Goal: Task Accomplishment & Management: Manage account settings

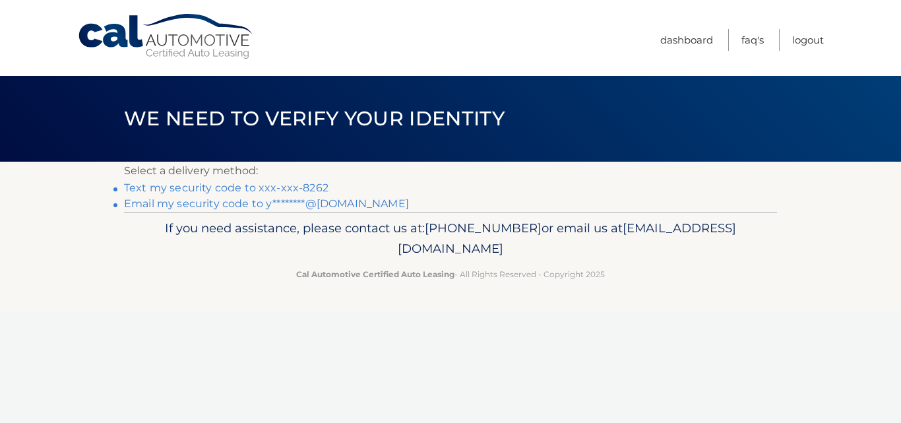
click at [304, 186] on link "Text my security code to xxx-xxx-8262" at bounding box center [226, 187] width 204 height 13
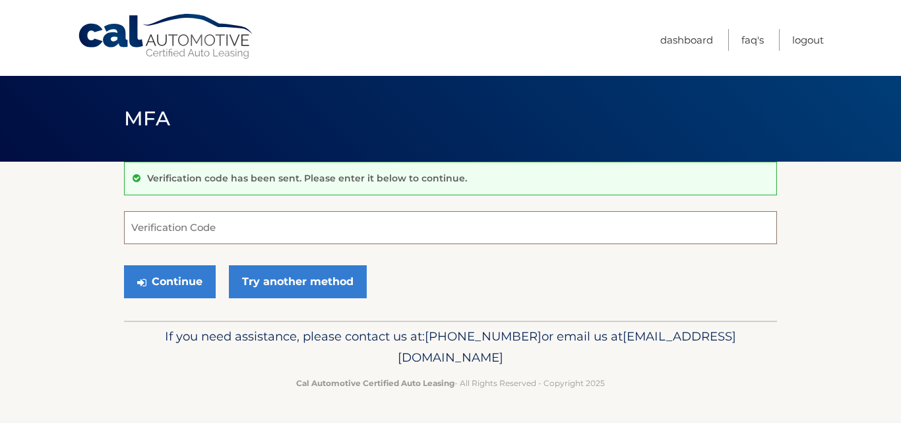
click at [279, 228] on input "Verification Code" at bounding box center [450, 227] width 653 height 33
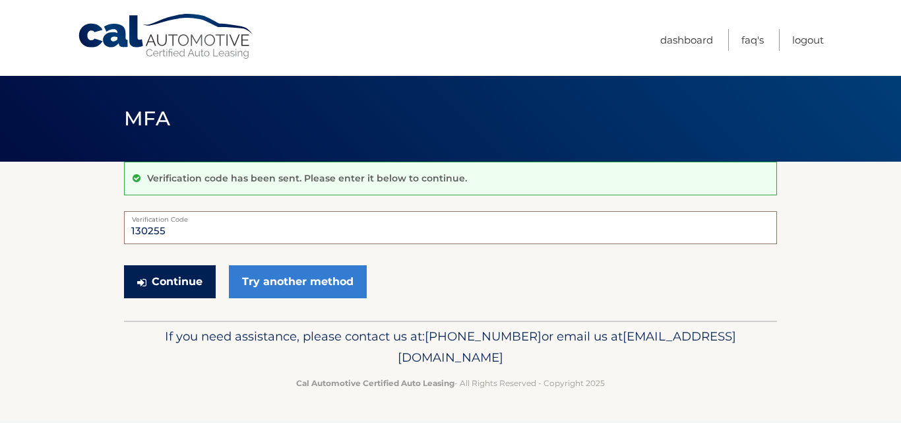
type input "130255"
click at [186, 280] on button "Continue" at bounding box center [170, 281] width 92 height 33
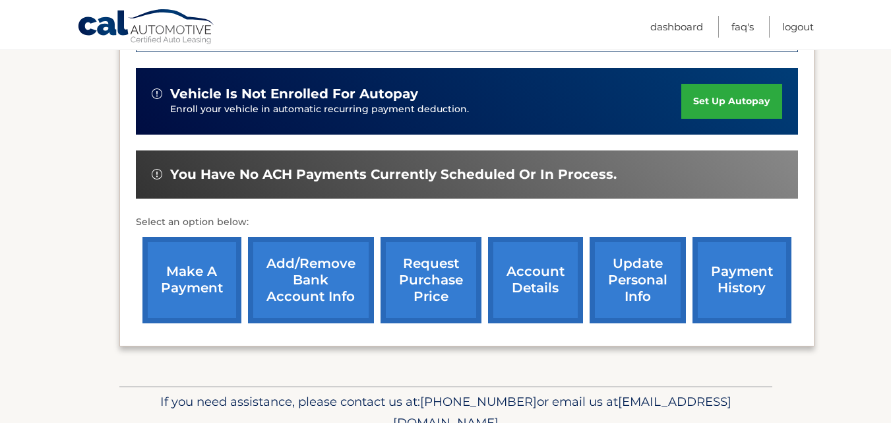
scroll to position [396, 0]
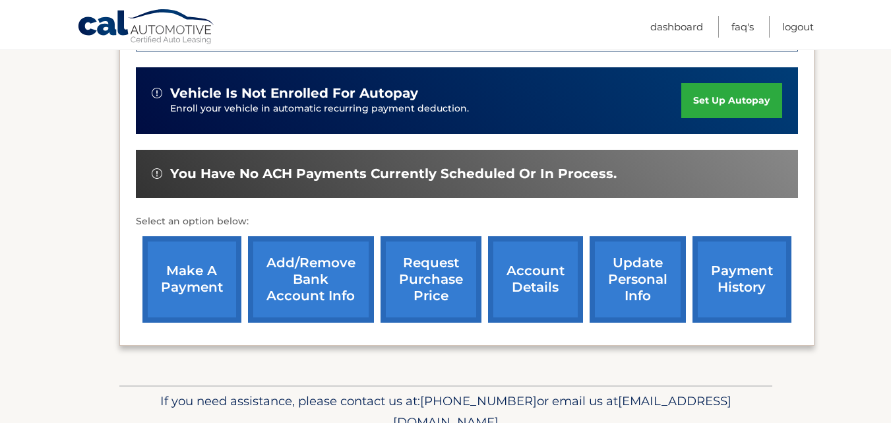
click at [523, 276] on link "account details" at bounding box center [535, 279] width 95 height 86
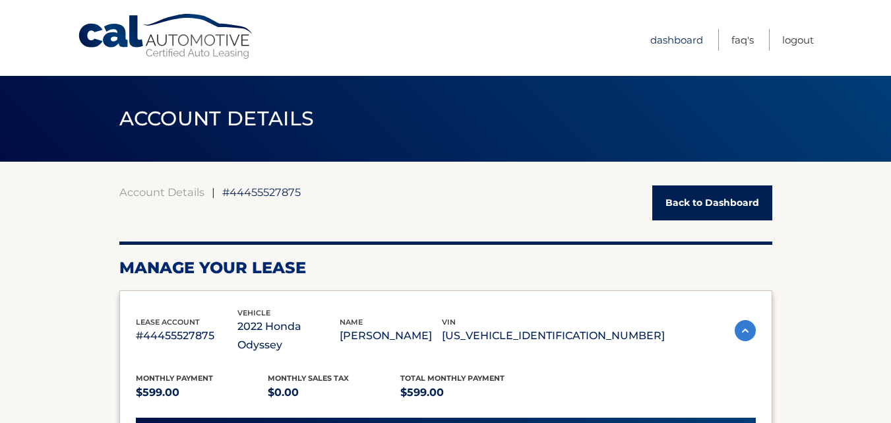
click at [671, 32] on link "Dashboard" at bounding box center [676, 40] width 53 height 22
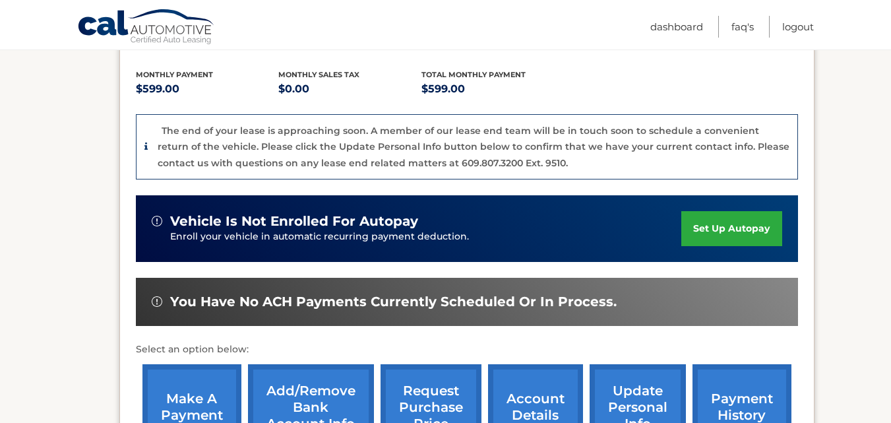
scroll to position [458, 0]
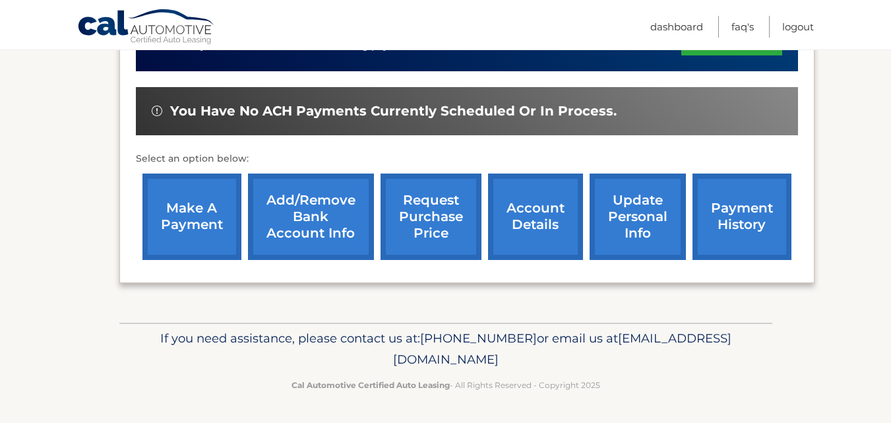
click at [739, 225] on link "payment history" at bounding box center [741, 216] width 99 height 86
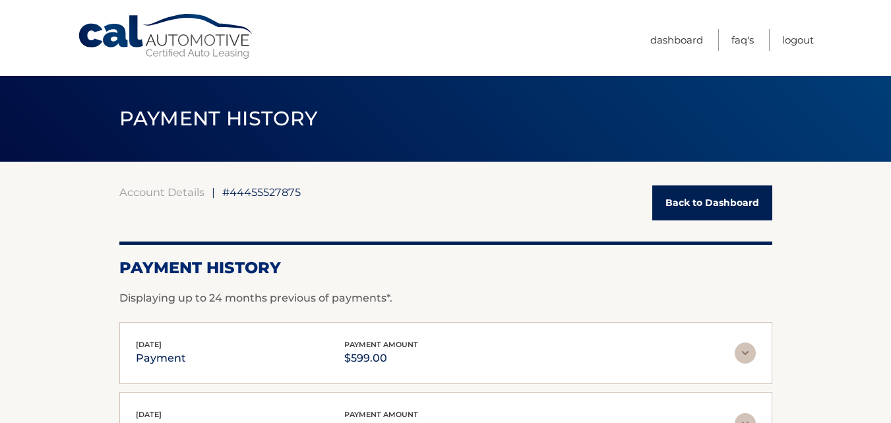
click at [712, 207] on link "Back to Dashboard" at bounding box center [712, 202] width 120 height 35
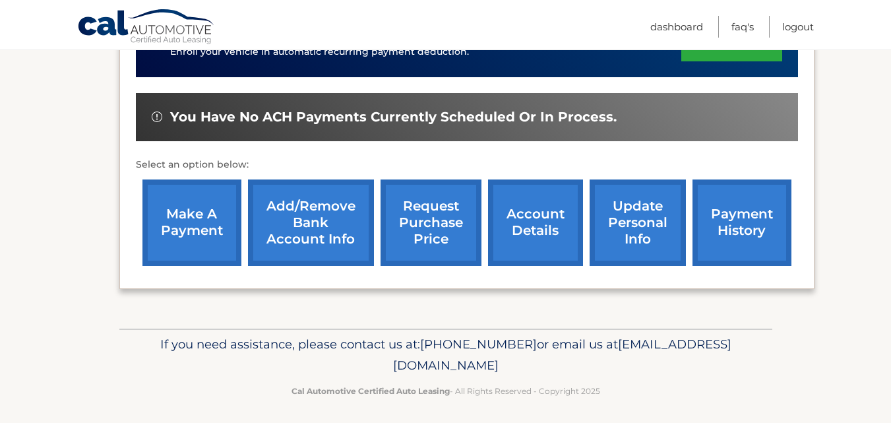
scroll to position [458, 0]
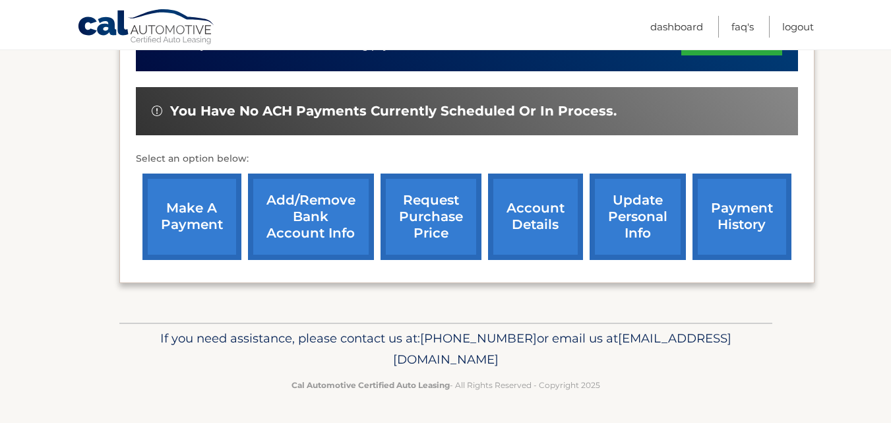
click at [326, 231] on link "Add/Remove bank account info" at bounding box center [311, 216] width 126 height 86
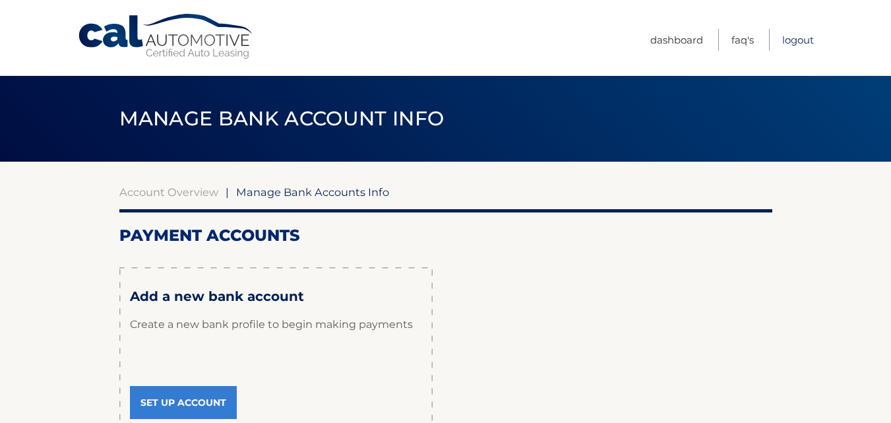
click at [787, 41] on link "Logout" at bounding box center [798, 40] width 32 height 22
